Goal: Book appointment/travel/reservation

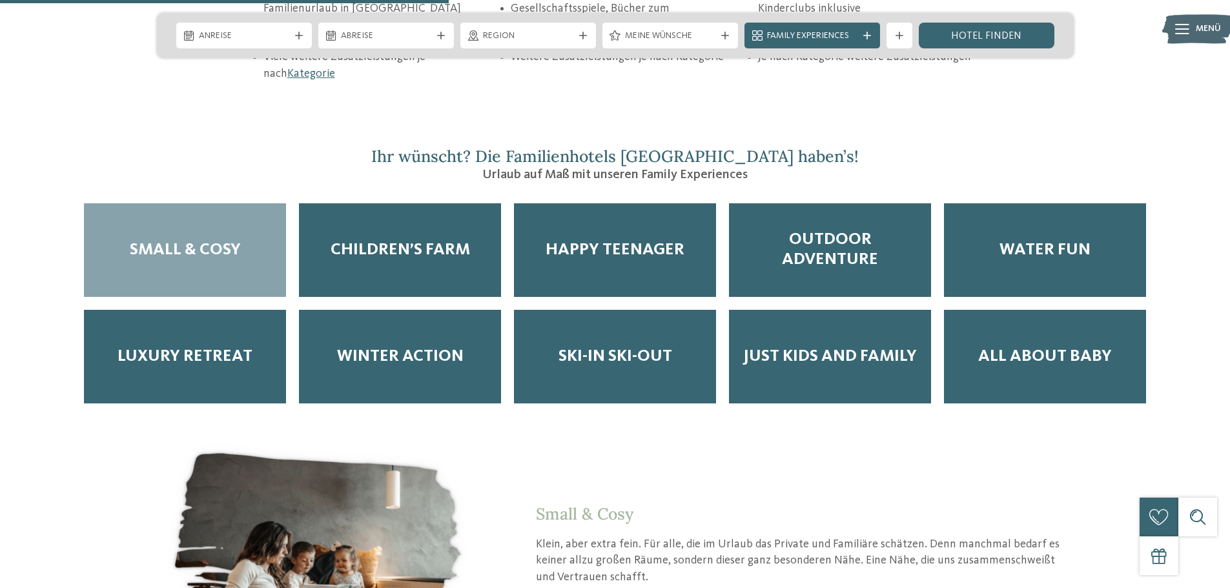
scroll to position [2174, 0]
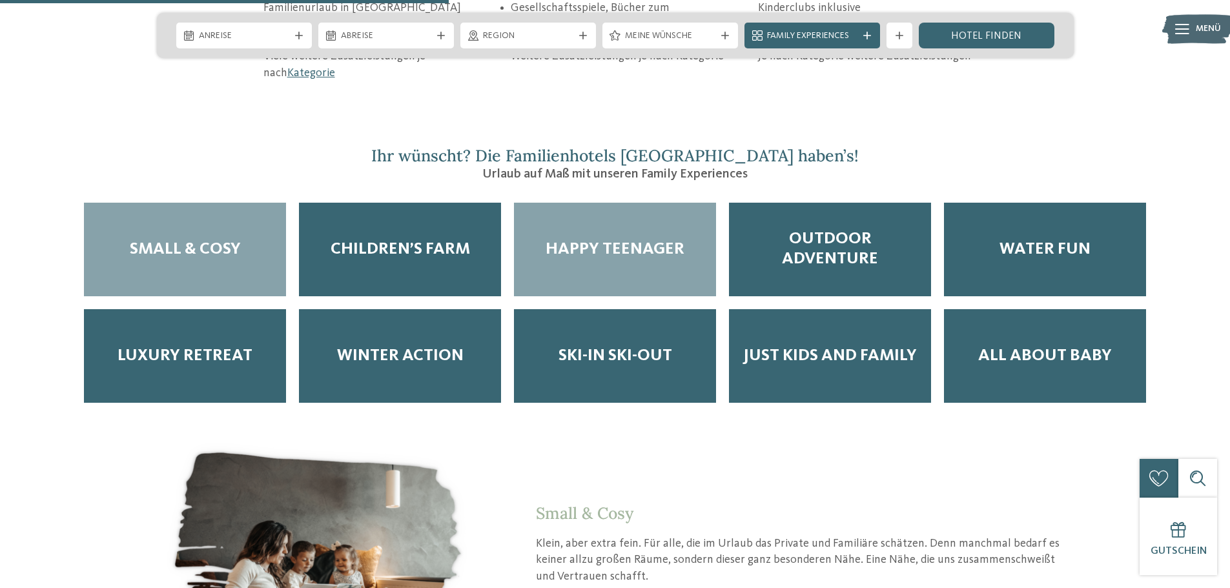
click at [580, 240] on span "Happy Teenager" at bounding box center [615, 250] width 139 height 20
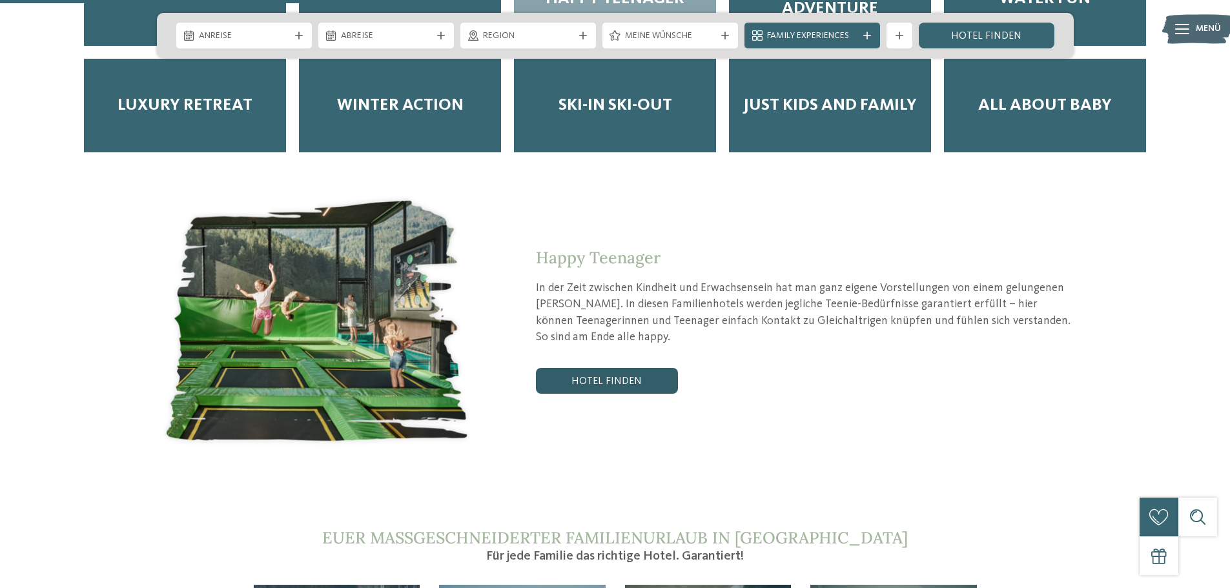
scroll to position [2425, 0]
click at [581, 367] on link "Hotel finden" at bounding box center [607, 380] width 142 height 26
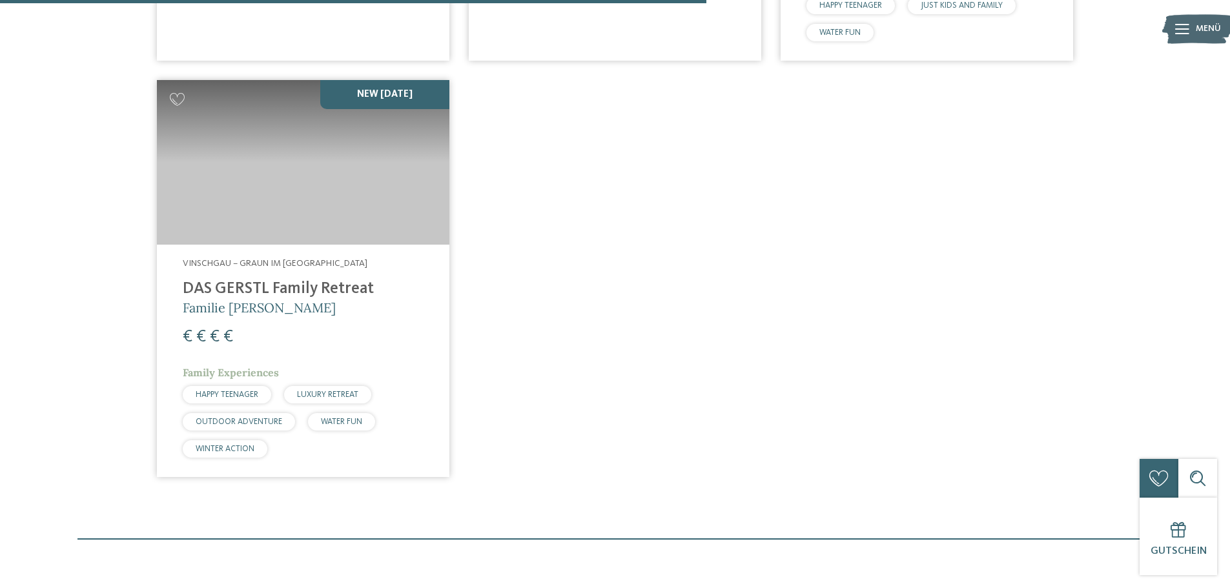
scroll to position [879, 0]
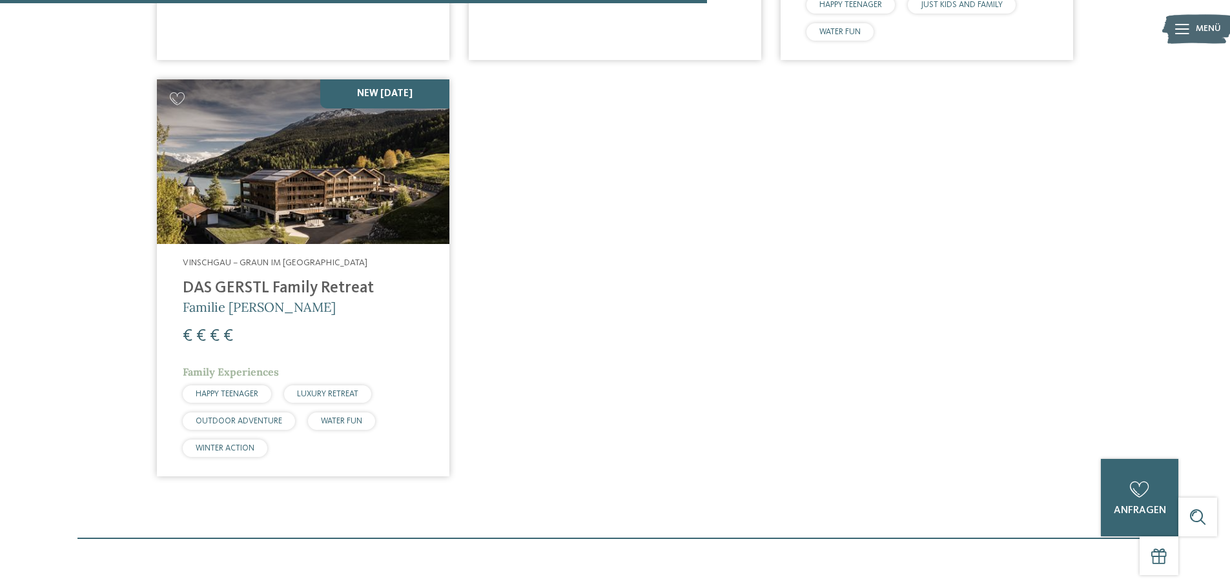
click at [318, 275] on div "Vinschgau – Graun im Vinschgau am Reschensee DAS GERSTL Family Retreat Familie …" at bounding box center [303, 360] width 292 height 232
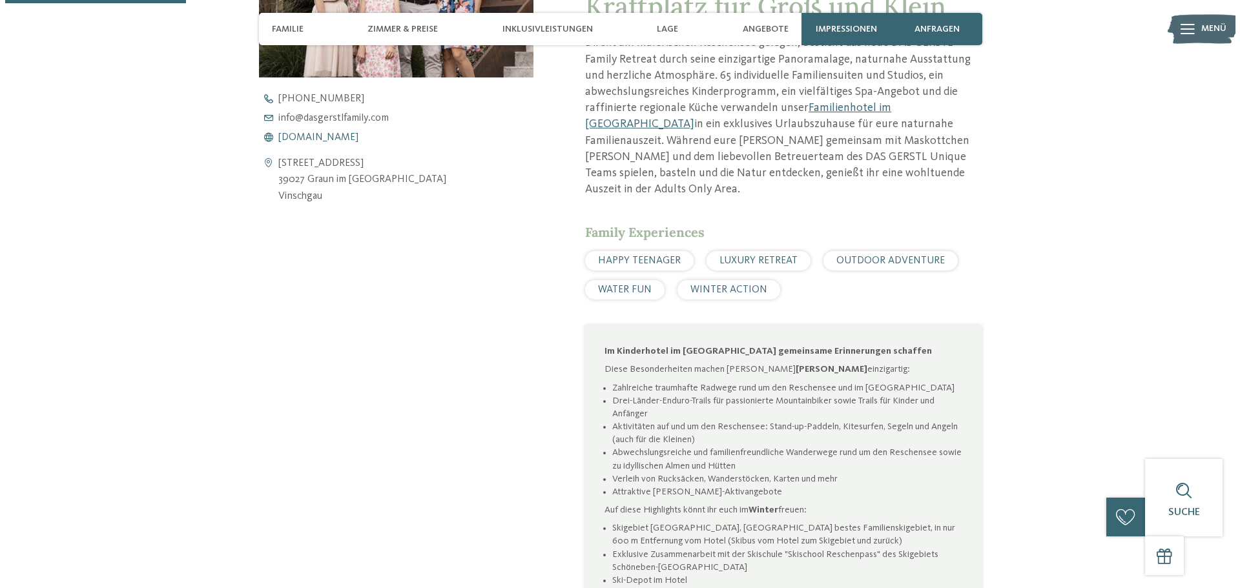
scroll to position [633, 0]
click at [340, 138] on span "www.dasgerstlfamily.com" at bounding box center [313, 138] width 80 height 10
